Goal: Task Accomplishment & Management: Use online tool/utility

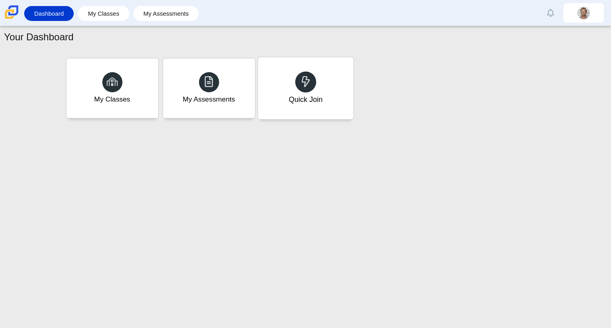
click at [328, 95] on div "Quick Join" at bounding box center [306, 88] width 96 height 62
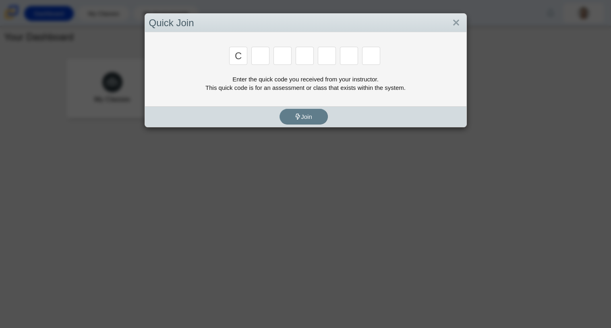
type input "c"
type input "x"
type input "h"
type input "9"
type input "m"
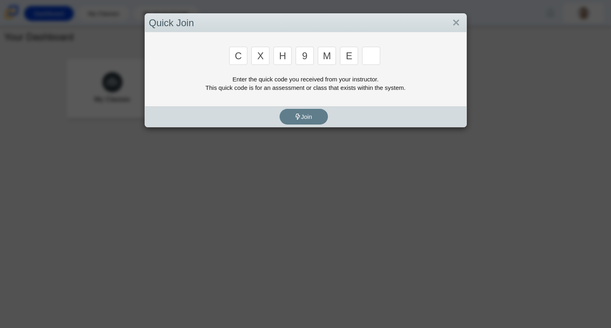
type input "e"
type input "2"
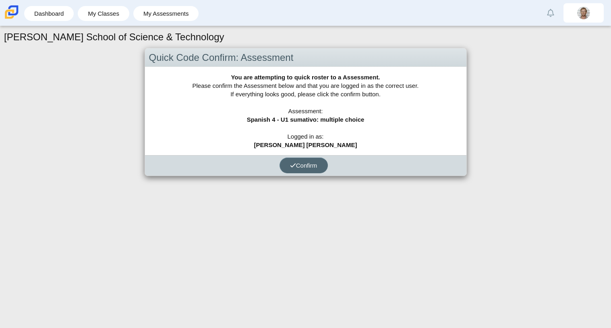
click at [303, 163] on span "Confirm" at bounding box center [303, 165] width 27 height 7
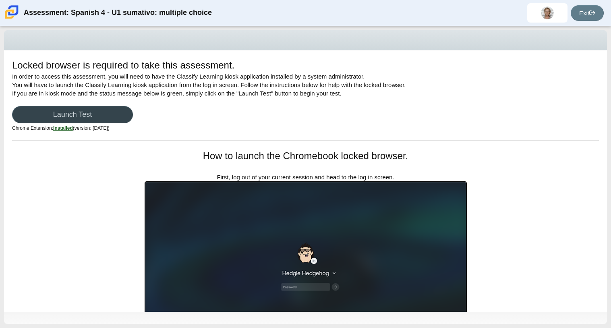
click at [130, 116] on link "Launch Test" at bounding box center [72, 114] width 121 height 17
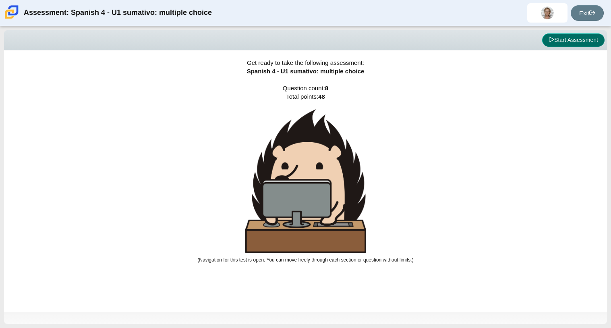
click at [559, 42] on button "Start Assessment" at bounding box center [573, 40] width 62 height 14
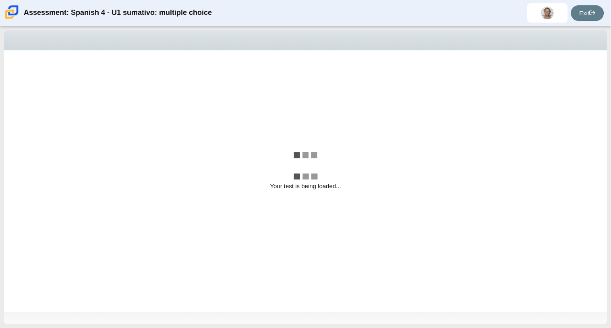
select select "a41de488-02ac-4dd5-a09b-0381ab625a77"
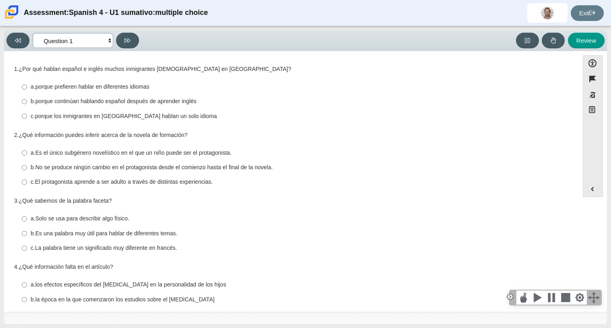
click at [94, 44] on select "Comprensión auditiva Question 1 Question 2 Question 3 Comprensión de lectura Qu…" at bounding box center [73, 40] width 81 height 15
click at [98, 43] on select "Comprensión auditiva Question 1 Question 2 Question 3 Comprensión de lectura Qu…" at bounding box center [73, 40] width 81 height 15
click at [101, 100] on thspan "porque continúan hablando español después de aprender inglés" at bounding box center [115, 101] width 161 height 7
click at [27, 100] on input "b. porque continúan hablando español después de aprender inglés b. porque conti…" at bounding box center [24, 101] width 5 height 15
radio input "true"
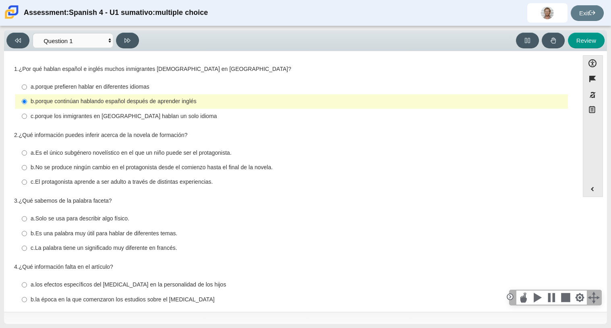
click at [100, 156] on thspan "Es el único subgénero novelístico en el que un niño puede ser el protagonista." at bounding box center [133, 152] width 196 height 7
click at [27, 156] on input "a. Es el único subgénero novelístico en el que un niño puede ser el protagonist…" at bounding box center [24, 152] width 5 height 15
radio input "true"
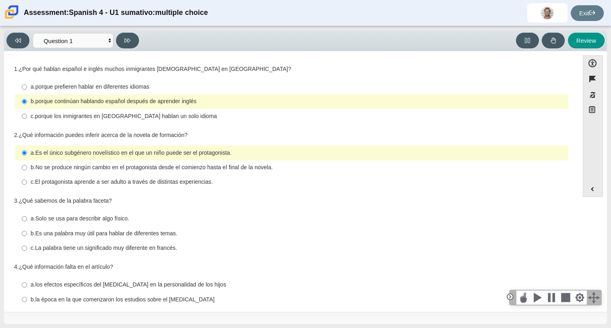
click at [158, 230] on thspan "Es una palabra muy útil para hablar de diferentes temas." at bounding box center [106, 233] width 142 height 7
click at [27, 230] on input "b. Es una palabra muy útil para hablar de diferentes temas. b. Es una palabra m…" at bounding box center [24, 233] width 5 height 15
radio input "true"
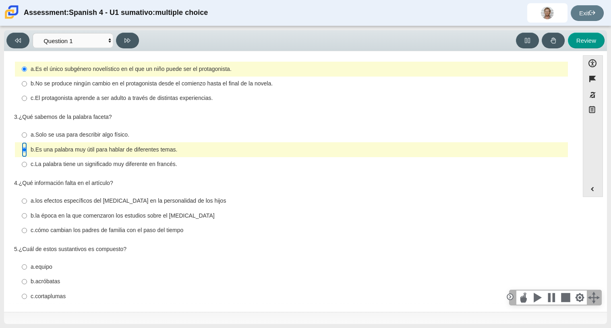
scroll to position [84, 0]
click at [199, 218] on thspan "la época en la que comenzaron los estudios sobre el orden de nacimiento" at bounding box center [124, 215] width 179 height 7
click at [27, 218] on input "b. la época en la que comenzaron los estudios sobre el orden de nacimiento b. l…" at bounding box center [24, 215] width 5 height 15
radio input "true"
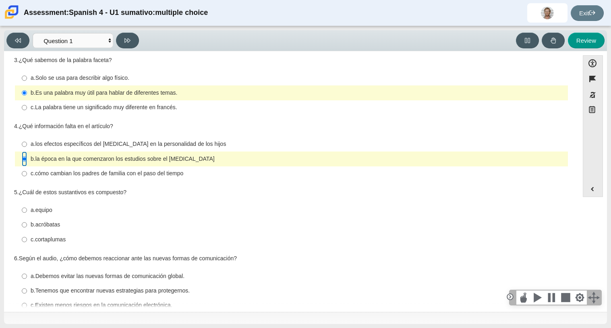
scroll to position [142, 0]
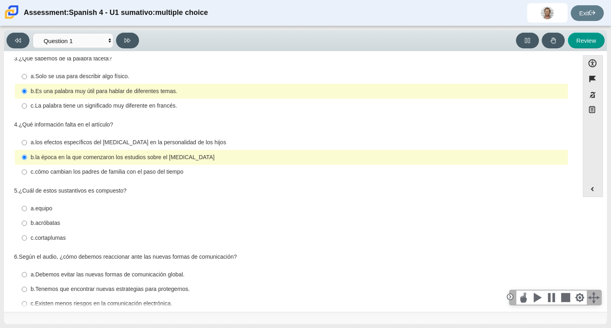
click at [48, 245] on label "c. cortaplumas c. cortaplumas" at bounding box center [292, 238] width 552 height 15
click at [27, 245] on input "c. cortaplumas c. cortaplumas" at bounding box center [24, 238] width 5 height 15
radio input "true"
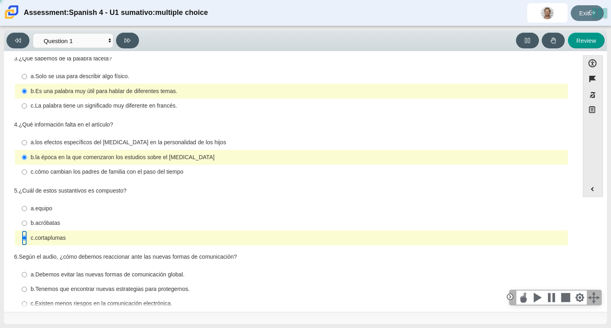
scroll to position [157, 0]
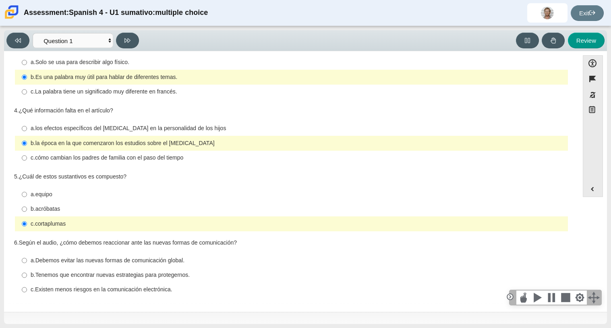
click at [177, 272] on thspan "Tenemos que encontrar nuevas estrategias para protegernos." at bounding box center [112, 274] width 155 height 7
click at [27, 272] on input "b. Tenemos que encontrar nuevas estrategias para protegernos. b. Tenemos que en…" at bounding box center [24, 275] width 5 height 15
radio input "true"
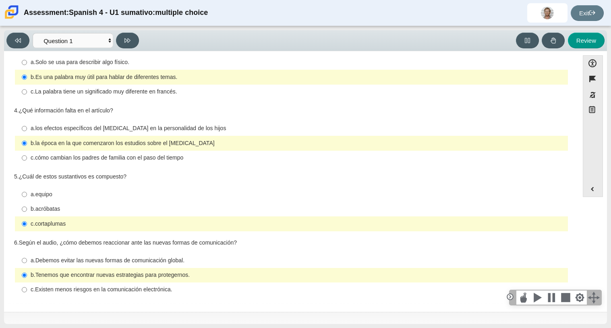
click at [183, 261] on thspan "Debemos evitar las nuevas formas de comunicación global." at bounding box center [109, 260] width 149 height 7
click at [27, 261] on input "a. Debemos evitar las nuevas formas de comunicación global. a. Debemos evitar l…" at bounding box center [24, 260] width 5 height 15
radio input "true"
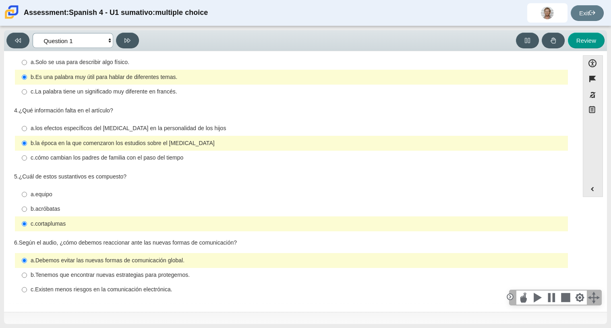
click at [90, 38] on select "Comprensión auditiva Question 1 Question 2 Question 3 Comprensión de lectura Qu…" at bounding box center [73, 40] width 81 height 15
select select "f076714a-6747-478e-936f-d582d2f603d1"
click at [33, 33] on select "Comprensión auditiva Question 1 Question 2 Question 3 Comprensión de lectura Qu…" at bounding box center [73, 40] width 81 height 15
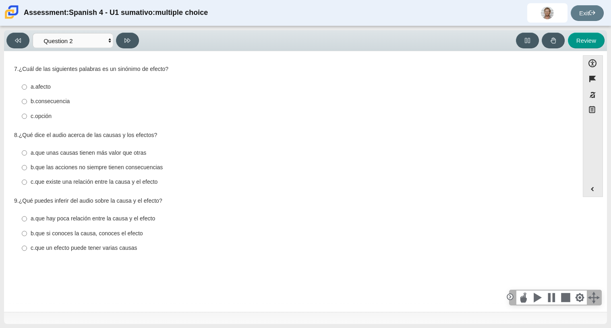
click at [46, 101] on thspan "consecuencia" at bounding box center [52, 101] width 35 height 7
click at [27, 101] on input "b. consecuencia b. consecuencia" at bounding box center [24, 101] width 5 height 15
radio input "true"
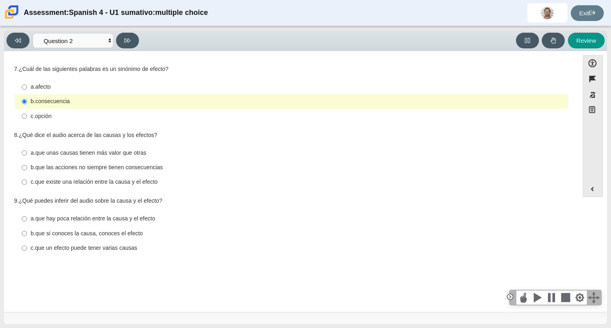
click at [153, 166] on thspan "que las acciones no siempre tienen consecuencias" at bounding box center [99, 167] width 128 height 7
click at [27, 166] on input "b. que las acciones no siempre tienen consecuencias b. que las acciones no siem…" at bounding box center [24, 167] width 5 height 15
radio input "true"
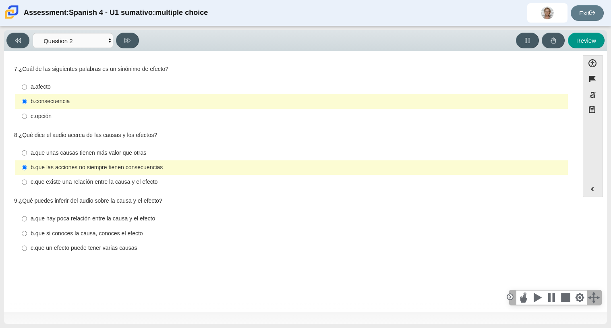
click at [147, 220] on thspan "que hay poca relación entre la causa y el efecto" at bounding box center [95, 218] width 120 height 7
click at [27, 220] on input "a. que hay poca relación entre la causa y el efecto a. que hay poca relación en…" at bounding box center [24, 219] width 5 height 15
radio input "true"
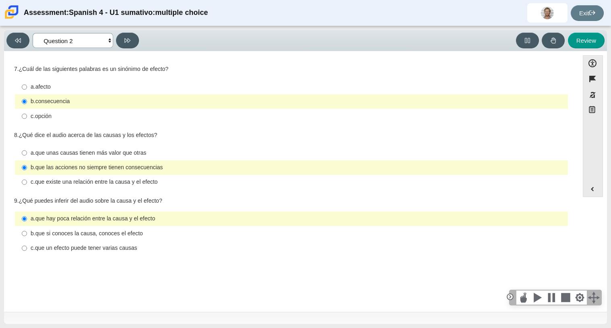
click at [109, 40] on select "Comprensión auditiva Question 1 Question 2 Question 3 Comprensión de lectura Qu…" at bounding box center [73, 40] width 81 height 15
select select "955d698b-f94a-4dc0-b255-03112f50ff9e"
click at [33, 33] on select "Comprensión auditiva Question 1 Question 2 Question 3 Comprensión de lectura Qu…" at bounding box center [73, 40] width 81 height 15
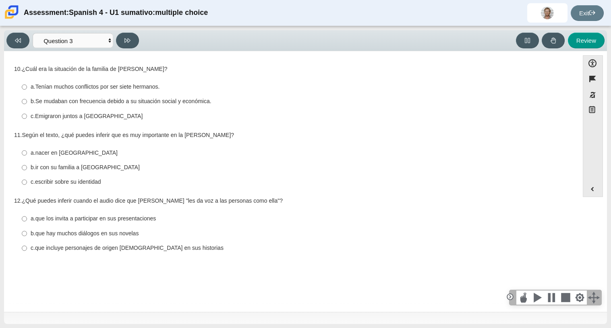
click at [119, 114] on thspan "Emigraron juntos a Estados Unidos" at bounding box center [89, 115] width 108 height 7
click at [27, 114] on input "c. Emigraron juntos a Estados Unidos c. Emigraron juntos a Estados Unidos" at bounding box center [24, 116] width 5 height 15
radio input "true"
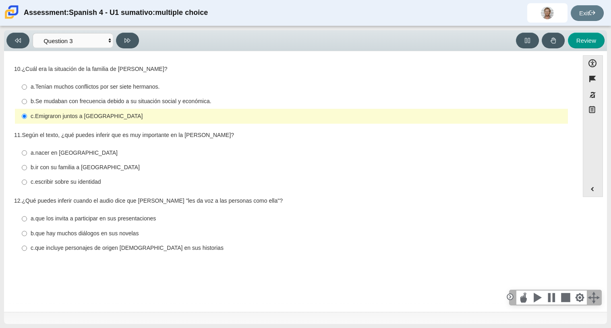
click at [133, 119] on div "c. Emigraron juntos a Estados Unidos" at bounding box center [298, 116] width 534 height 8
click at [27, 119] on input "c. Emigraron juntos a Estados Unidos c. Emigraron juntos a Estados Unidos" at bounding box center [24, 116] width 5 height 15
click at [158, 88] on thspan "Tenían muchos conflictos por ser siete hermanos." at bounding box center [97, 86] width 125 height 7
click at [27, 88] on input "a. Tenían muchos conflictos por ser siete hermanos. a. Tenían muchos conflictos…" at bounding box center [24, 87] width 5 height 15
radio input "true"
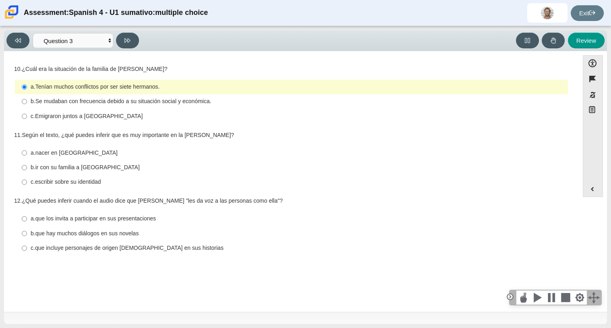
click at [91, 185] on thspan "escribir sobre su identidad" at bounding box center [68, 181] width 66 height 7
click at [27, 185] on input "c. escribir sobre su identidad c. escribir sobre su identidad" at bounding box center [24, 182] width 5 height 15
radio input "true"
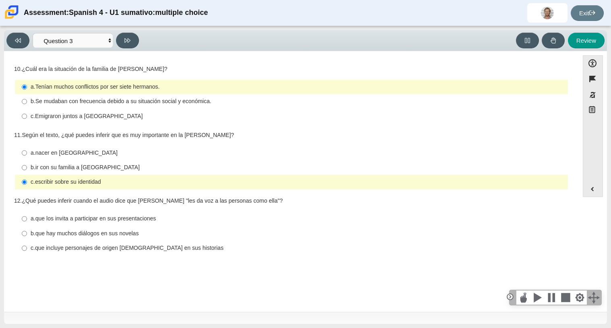
click at [181, 251] on thspan "que incluye personajes de origen mexicano en sus historias" at bounding box center [129, 247] width 189 height 7
click at [27, 252] on input "c. que incluye personajes de origen mexicano en sus historias c. que incluye pe…" at bounding box center [24, 248] width 5 height 15
radio input "true"
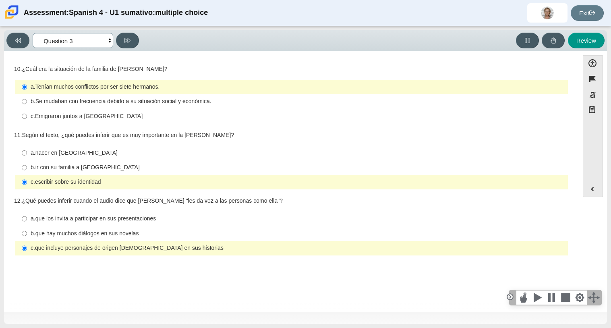
click at [105, 42] on select "Comprensión auditiva Question 1 Question 2 Question 3 Comprensión de lectura Qu…" at bounding box center [73, 40] width 81 height 15
select select "390cf710-00ed-41bc-9fa6-d48920198324"
click at [33, 33] on select "Comprensión auditiva Question 1 Question 2 Question 3 Comprensión de lectura Qu…" at bounding box center [73, 40] width 81 height 15
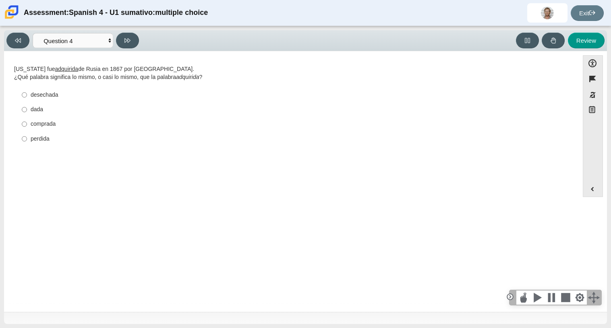
click at [32, 131] on label "comprada comprada" at bounding box center [292, 124] width 552 height 15
click at [27, 131] on input "comprada comprada" at bounding box center [24, 124] width 5 height 15
radio input "true"
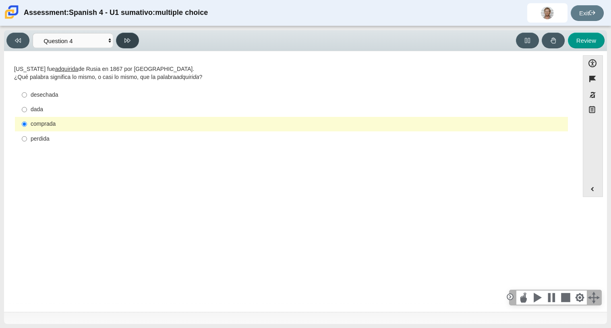
click at [125, 42] on icon at bounding box center [128, 40] width 6 height 6
select select "de5bc71e-117a-4bdd-886d-d95d03d193af"
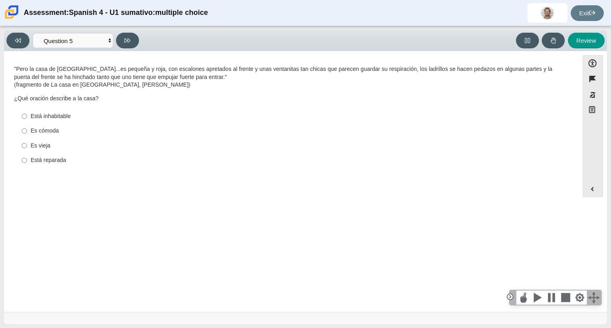
click at [39, 151] on label "Es vieja Es vieja" at bounding box center [292, 145] width 552 height 15
click at [27, 151] on input "Es vieja Es vieja" at bounding box center [24, 145] width 5 height 15
radio input "true"
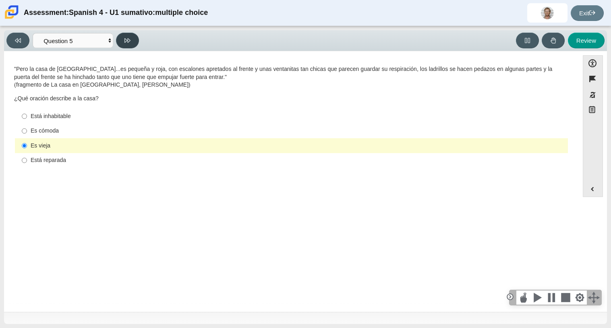
click at [129, 38] on icon at bounding box center [128, 40] width 6 height 6
select select "ad9780d8-5edb-414e-87ea-0bcd5a75287a"
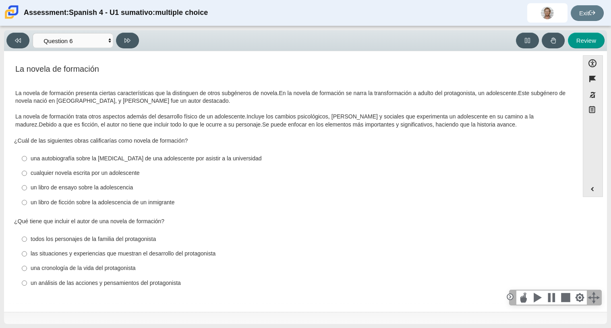
click at [72, 176] on div "cualquier novela escrita por un adolescente" at bounding box center [298, 173] width 534 height 8
click at [27, 176] on input "cualquier novela escrita por un adolescente cualquier novela escrita por un ado…" at bounding box center [24, 173] width 5 height 15
radio input "true"
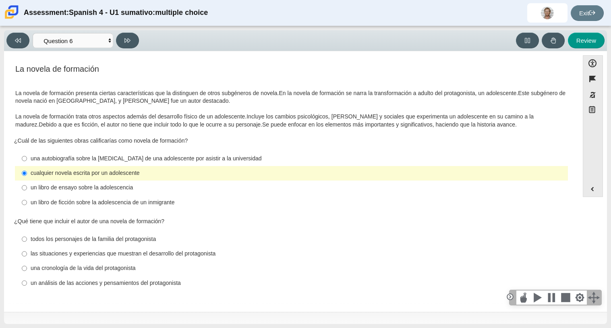
click at [74, 249] on label "las situaciones y experiencias que muestran el desarrollo del protagonista las …" at bounding box center [292, 254] width 552 height 15
click at [27, 249] on input "las situaciones y experiencias que muestran el desarrollo del protagonista las …" at bounding box center [24, 254] width 5 height 15
radio input "true"
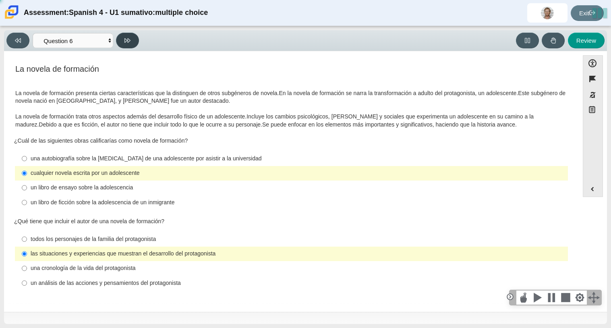
click at [131, 39] on icon at bounding box center [128, 40] width 6 height 6
select select "6168cc92-63b6-45d3-a929-0b9cba560165"
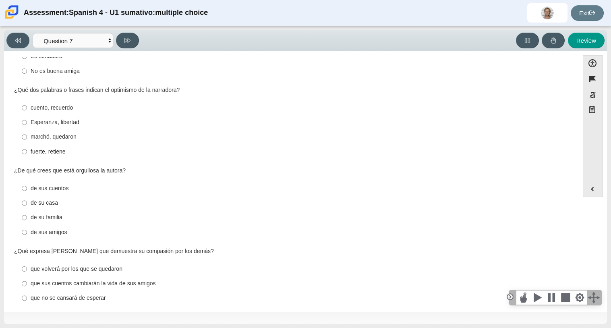
scroll to position [285, 0]
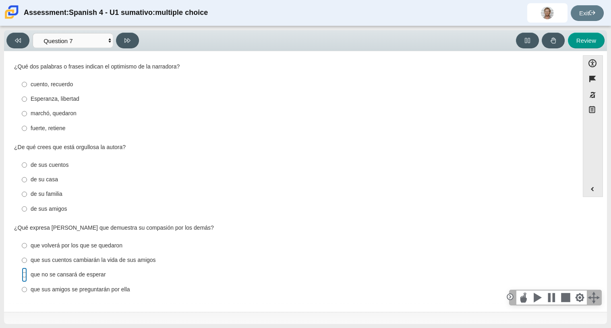
click at [23, 274] on input "que no se cansará de esperar que no se cansará de esperar" at bounding box center [24, 275] width 5 height 15
radio input "true"
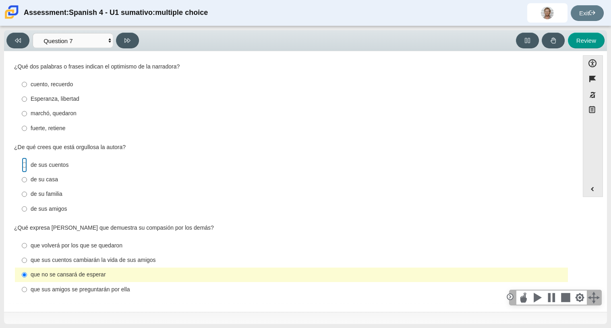
click at [26, 166] on input "de sus cuentos de sus cuentos" at bounding box center [24, 165] width 5 height 15
radio input "true"
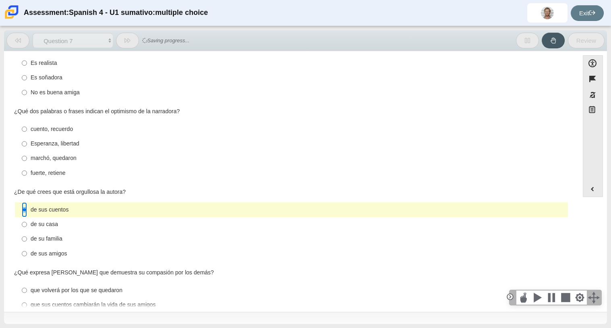
scroll to position [230, 0]
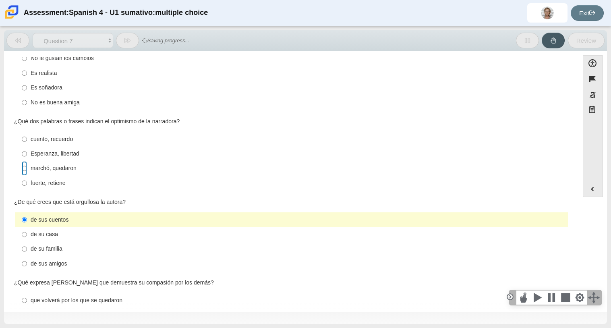
click at [22, 170] on input "marchó, quedaron marchó, quedaron" at bounding box center [24, 168] width 5 height 15
radio input "true"
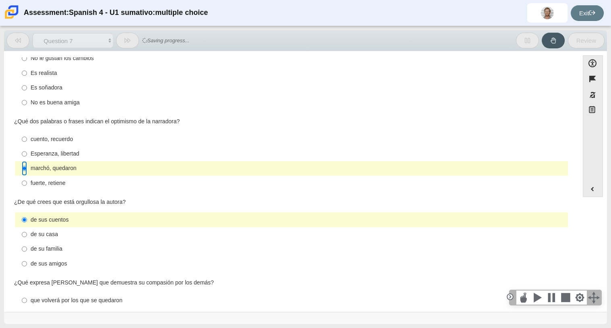
scroll to position [139, 0]
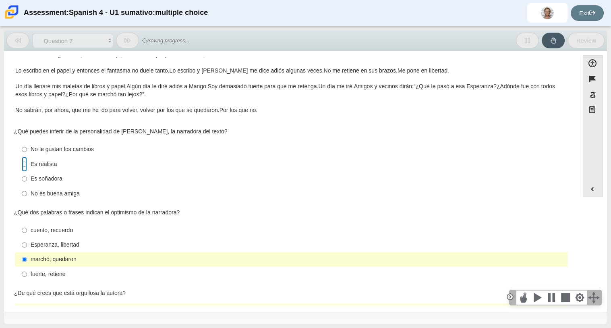
click at [22, 170] on input "Es realista Es realista" at bounding box center [24, 164] width 5 height 15
radio input "true"
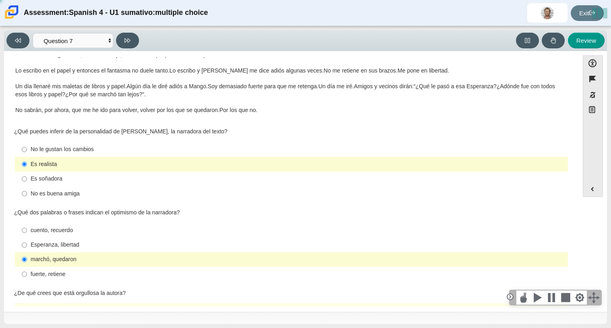
click at [135, 33] on div "Viewing Question 7 of 8 in Pacing Mode Comprensión auditiva Question 1 Question…" at bounding box center [74, 41] width 136 height 16
click at [133, 35] on button at bounding box center [127, 41] width 23 height 16
select select "98fe3b59-0d4b-482f-94e6-cc4dee5e60d3"
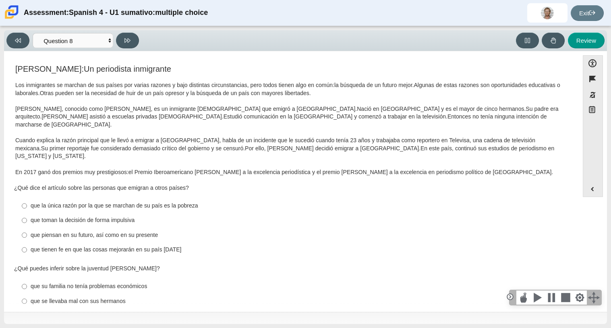
click at [58, 199] on label "que la única razón por la que se marchan de su país es la pobreza que la única …" at bounding box center [292, 206] width 552 height 15
click at [27, 199] on input "que la única razón por la que se marchan de su país es la pobreza que la única …" at bounding box center [24, 206] width 5 height 15
radio input "true"
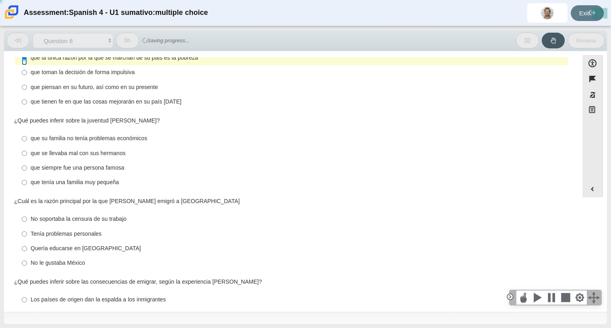
scroll to position [149, 0]
click at [58, 211] on label "No soportaba la censura de su trabajo No soportaba la censura de su trabajo" at bounding box center [292, 218] width 552 height 15
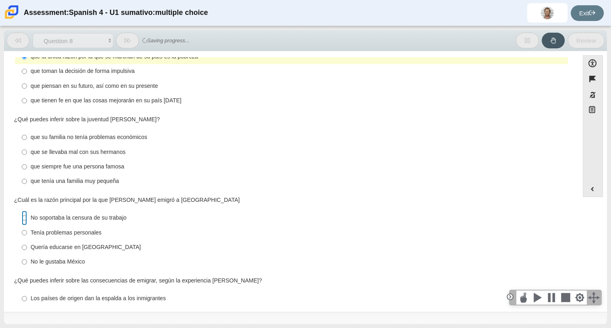
click at [27, 211] on input "No soportaba la censura de su trabajo No soportaba la censura de su trabajo" at bounding box center [24, 218] width 5 height 15
radio input "true"
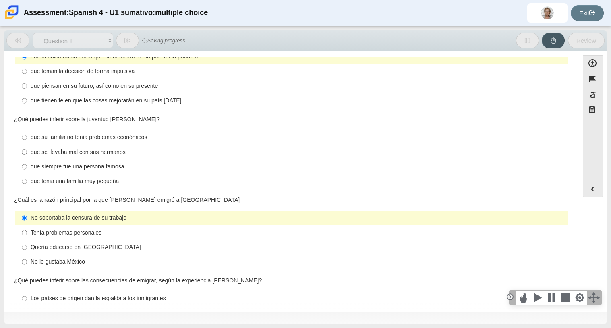
click at [82, 177] on div "que tenía una familia muy pequeña" at bounding box center [298, 181] width 534 height 8
click at [27, 174] on input "que tenía una familia muy pequeña que tenía una familia muy pequeña" at bounding box center [24, 181] width 5 height 15
radio input "true"
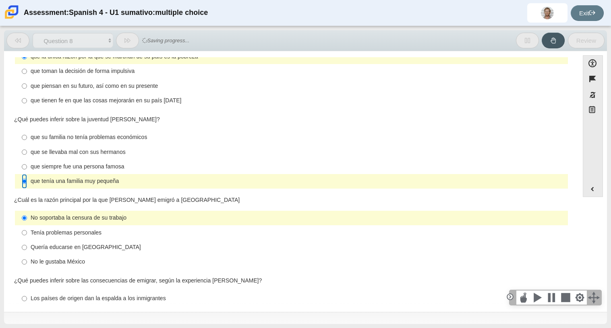
scroll to position [187, 0]
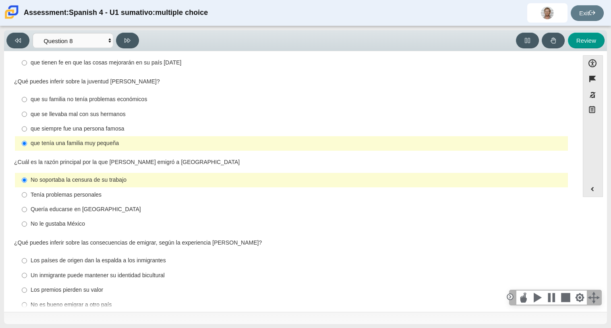
click at [67, 272] on div "Un inmigrante puede mantener su identidad bicultural" at bounding box center [298, 276] width 534 height 8
click at [27, 268] on input "Un inmigrante puede mantener su identidad bicultural Un inmigrante puede manten…" at bounding box center [24, 275] width 5 height 15
radio input "true"
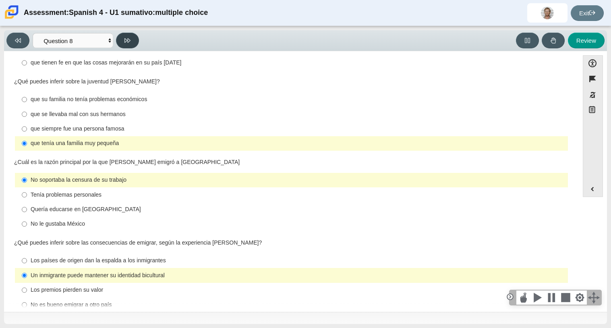
click at [131, 39] on button at bounding box center [127, 41] width 23 height 16
select select "review"
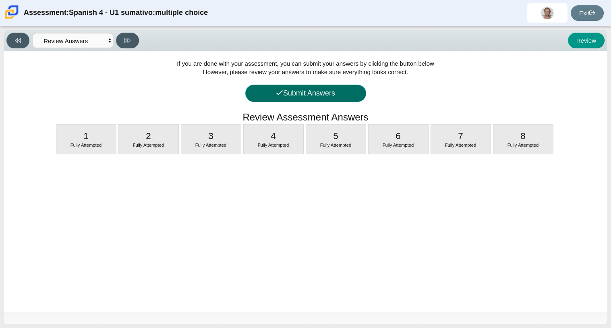
click at [250, 85] on button "Submit Answers" at bounding box center [305, 93] width 121 height 17
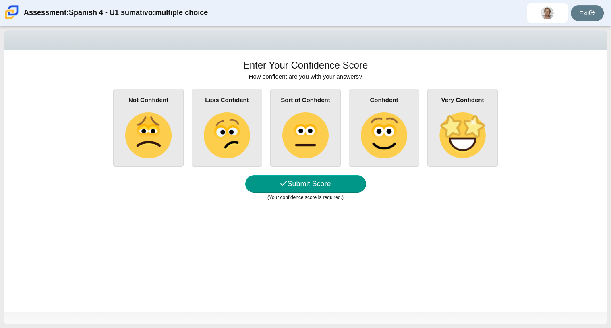
click at [287, 145] on img at bounding box center [305, 135] width 46 height 46
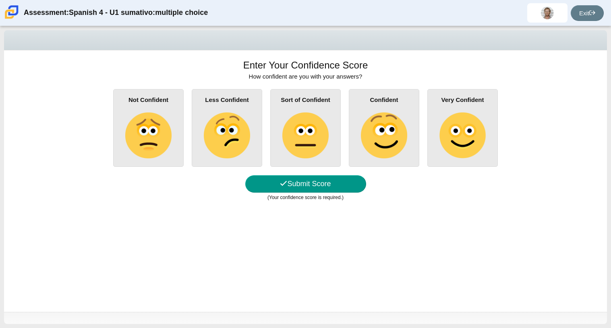
click at [0, 0] on input "Sort of Confident" at bounding box center [0, 0] width 0 height 0
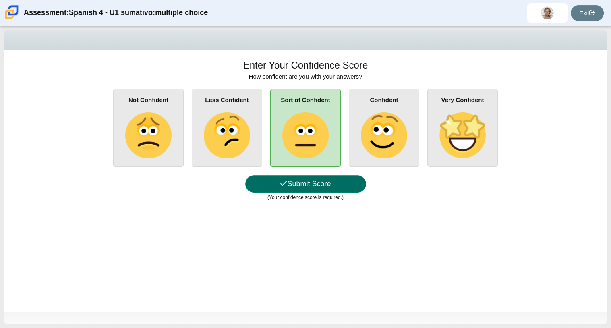
click at [298, 183] on button "Submit Score" at bounding box center [305, 183] width 121 height 17
